Goal: Task Accomplishment & Management: Manage account settings

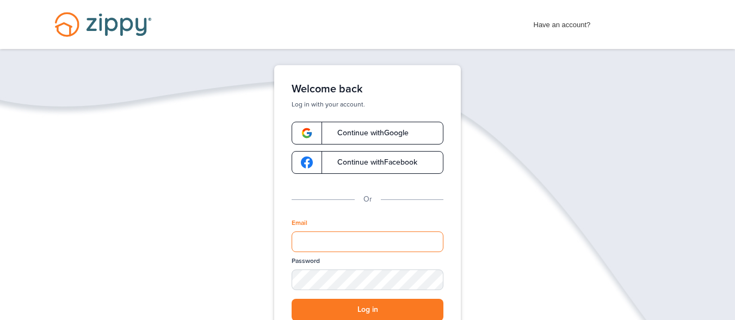
click at [305, 234] on input "Email" at bounding box center [368, 242] width 152 height 21
type input "**********"
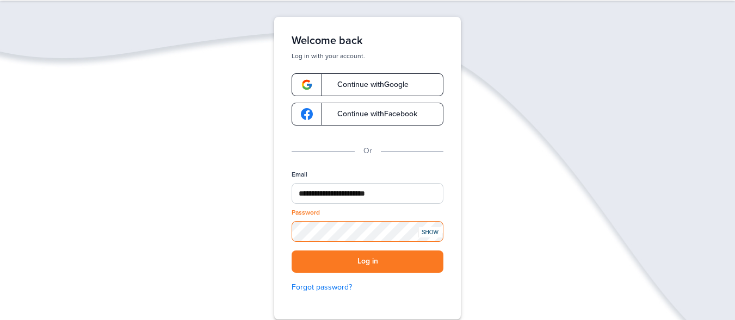
scroll to position [49, 0]
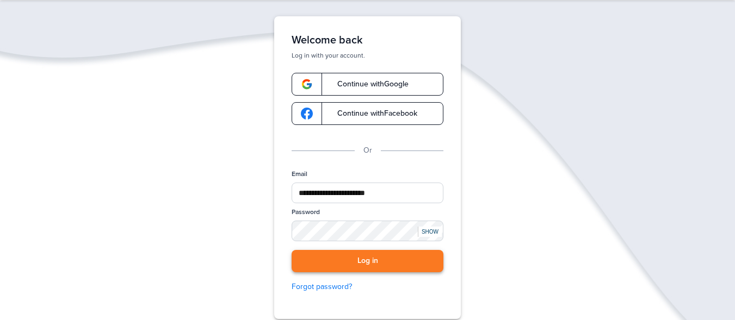
click at [345, 258] on button "Log in" at bounding box center [368, 261] width 152 height 22
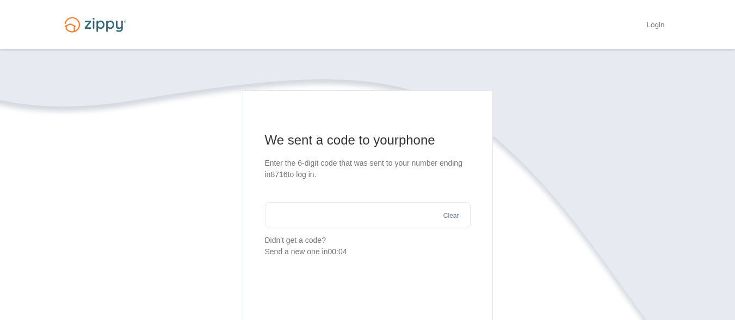
click at [298, 220] on input "text" at bounding box center [368, 215] width 206 height 26
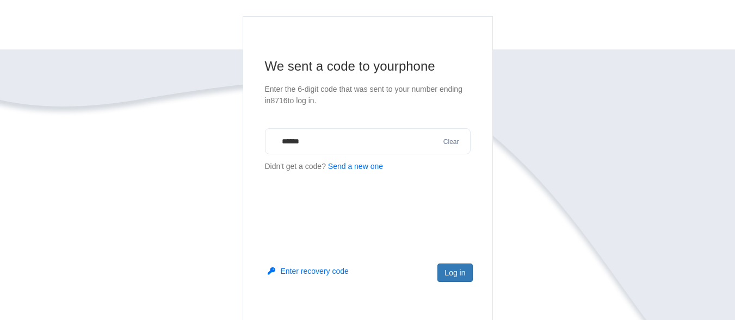
type input "******"
click at [298, 220] on main "We sent a code to your phone Enter the 6-digit code that was sent to your numbe…" at bounding box center [368, 171] width 250 height 310
click at [449, 266] on button "Log in" at bounding box center [454, 271] width 35 height 18
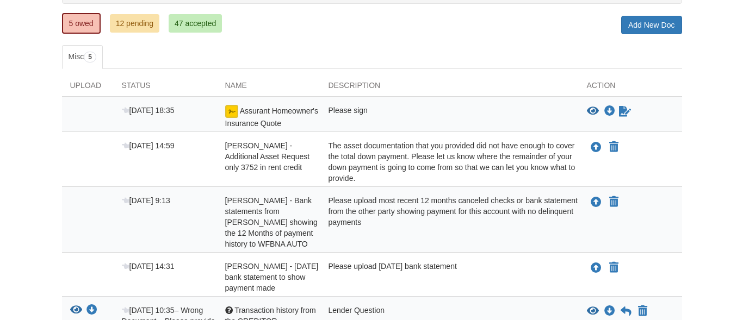
scroll to position [142, 0]
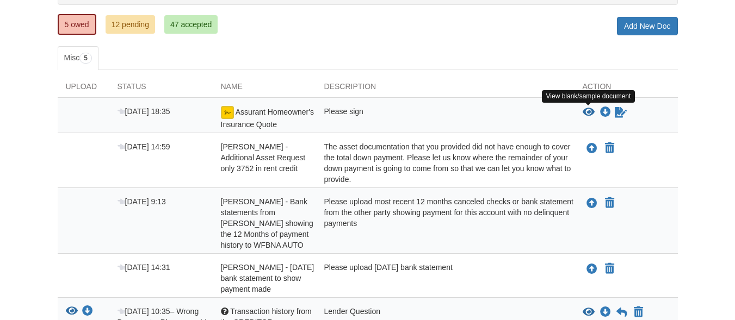
click at [585, 110] on icon "View Assurant Homeowner's Insurance Quote" at bounding box center [589, 112] width 12 height 11
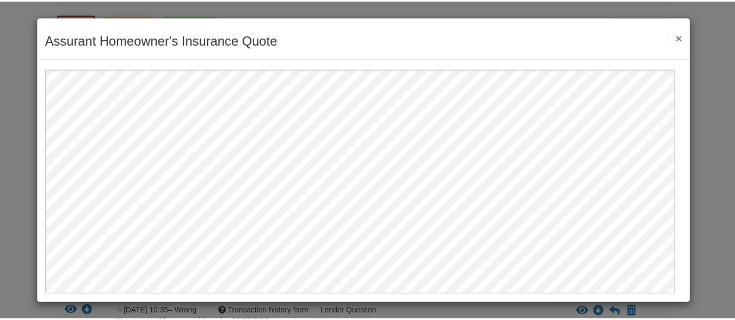
scroll to position [1, 0]
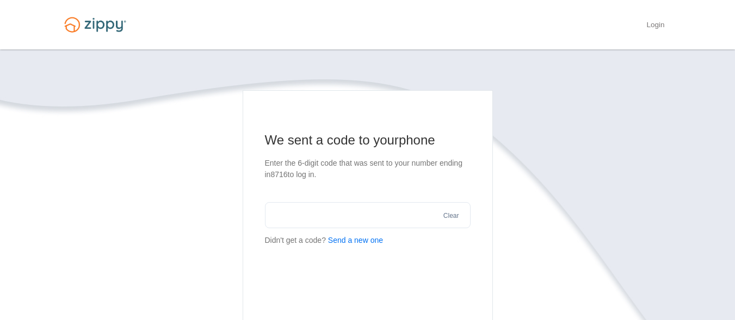
scroll to position [76, 0]
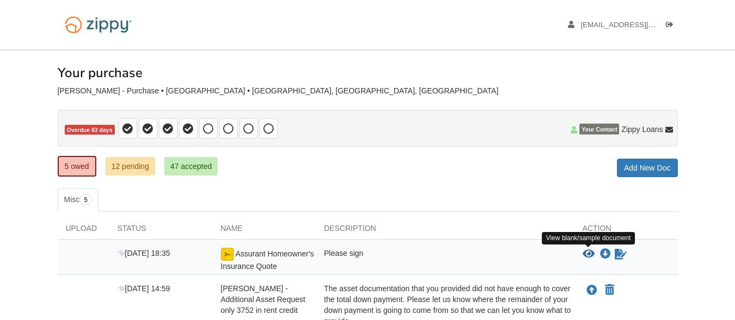
click at [591, 254] on icon "View Assurant Homeowner's Insurance Quote" at bounding box center [589, 254] width 12 height 11
